Goal: Information Seeking & Learning: Learn about a topic

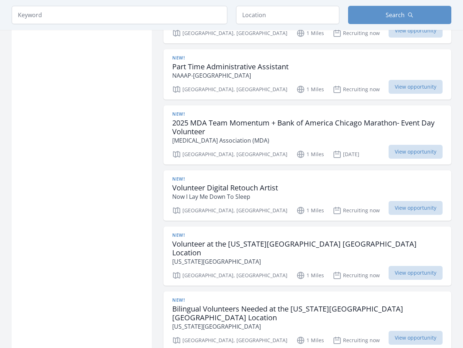
scroll to position [751, 0]
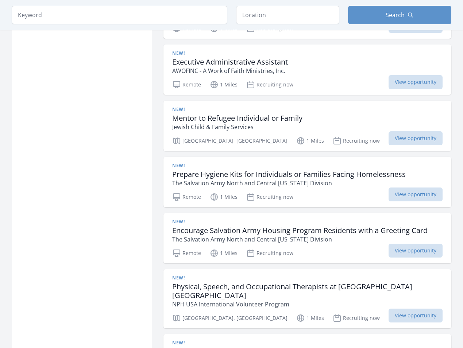
scroll to position [1789, 0]
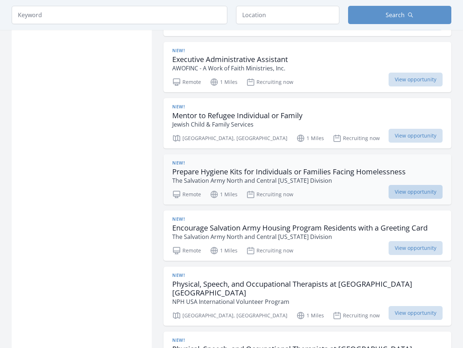
click at [416, 185] on span "View opportunity" at bounding box center [415, 192] width 54 height 14
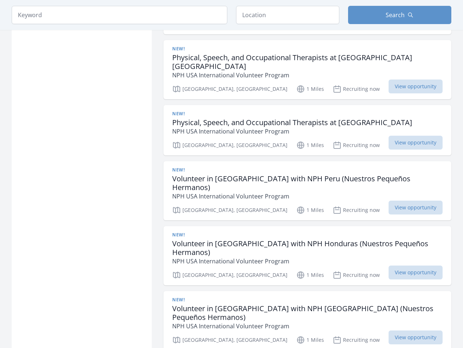
scroll to position [2071, 0]
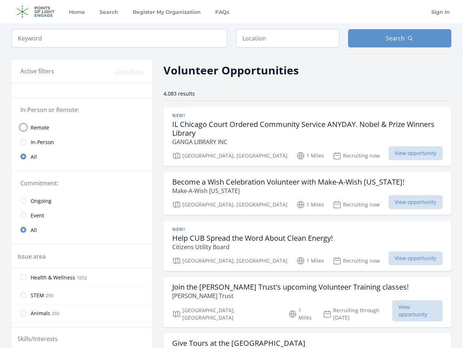
click at [25, 128] on input "radio" at bounding box center [23, 127] width 6 height 6
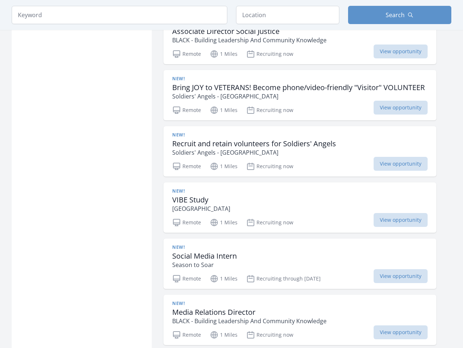
scroll to position [891, 0]
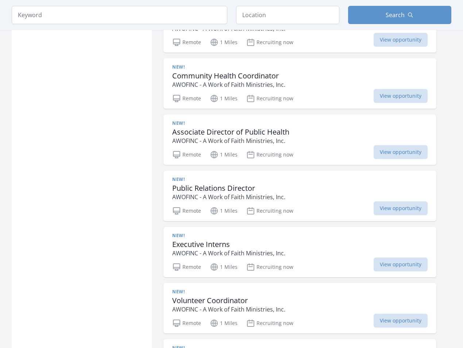
scroll to position [2076, 0]
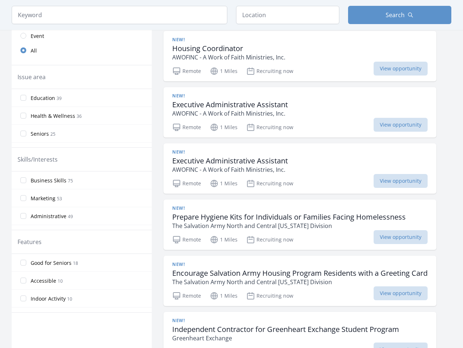
scroll to position [216, 0]
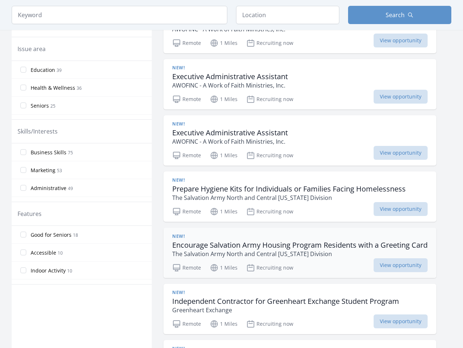
click at [342, 254] on p "The Salvation Army North and Central Illinois Division" at bounding box center [299, 253] width 255 height 9
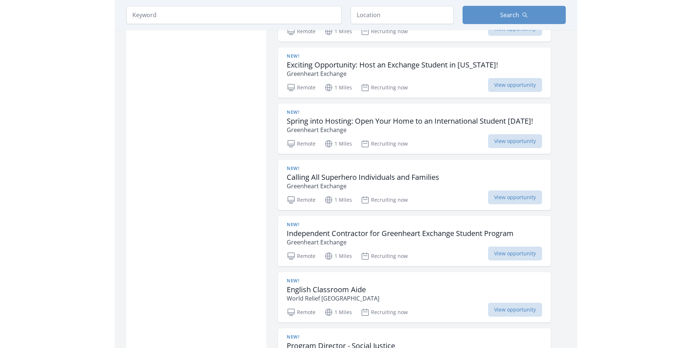
scroll to position [561, 0]
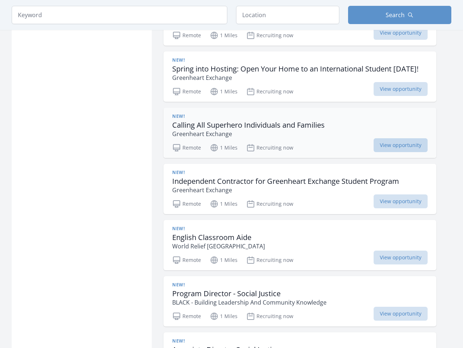
click at [415, 146] on span "View opportunity" at bounding box center [400, 145] width 54 height 14
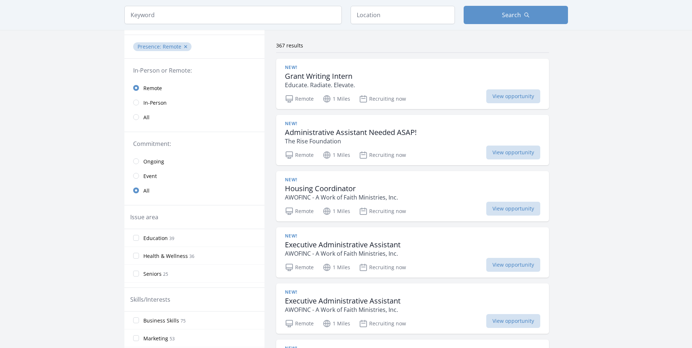
scroll to position [0, 0]
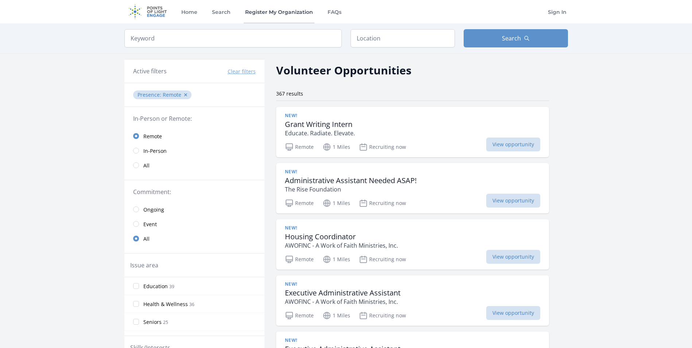
click at [284, 16] on link "Register My Organization" at bounding box center [279, 11] width 71 height 23
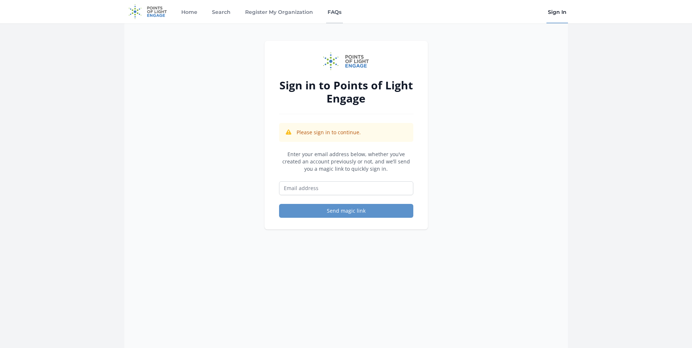
click at [334, 12] on link "FAQs" at bounding box center [334, 11] width 17 height 23
